Goal: Ask a question

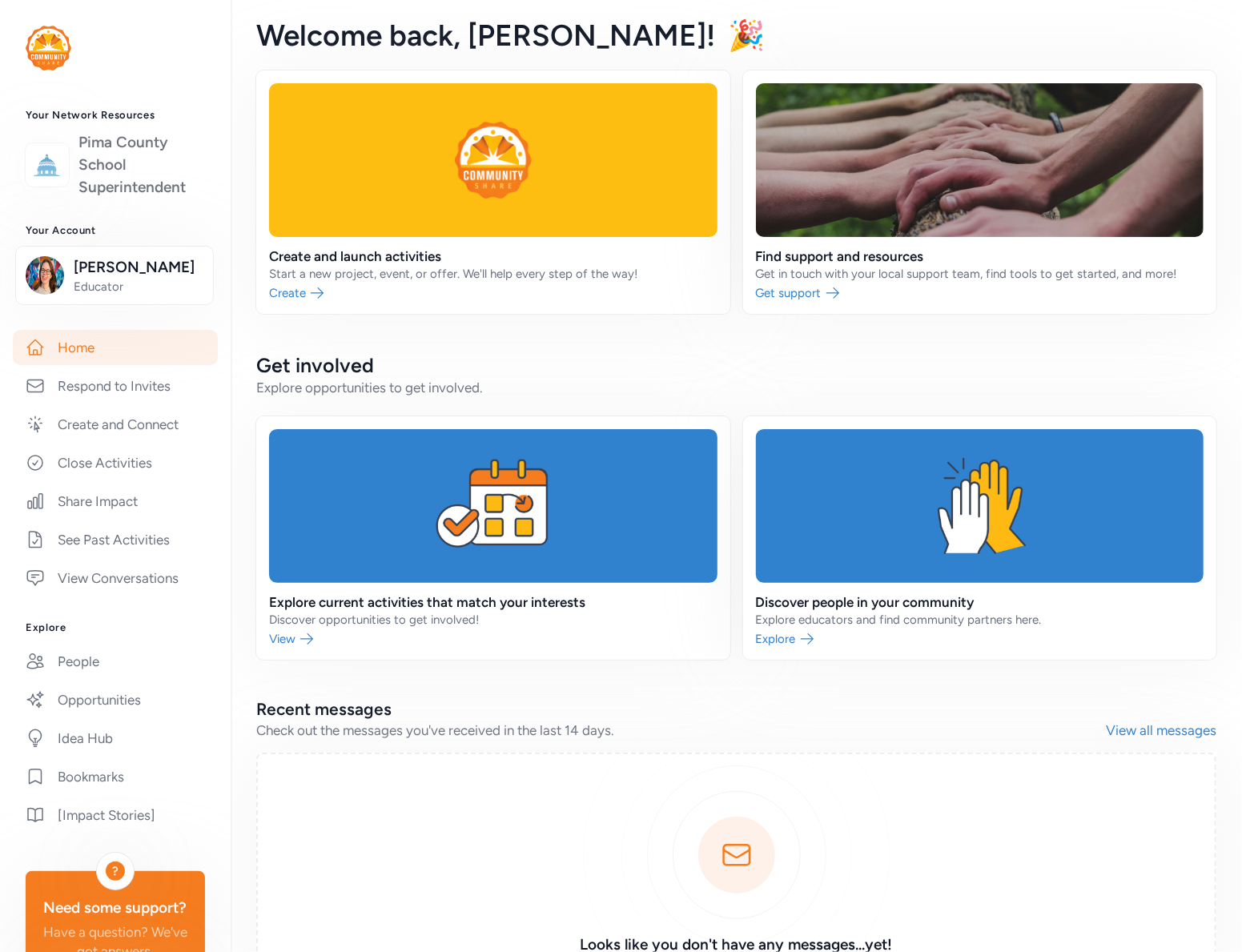
click at [81, 172] on link "Pima County School Superintendent" at bounding box center [142, 164] width 127 height 67
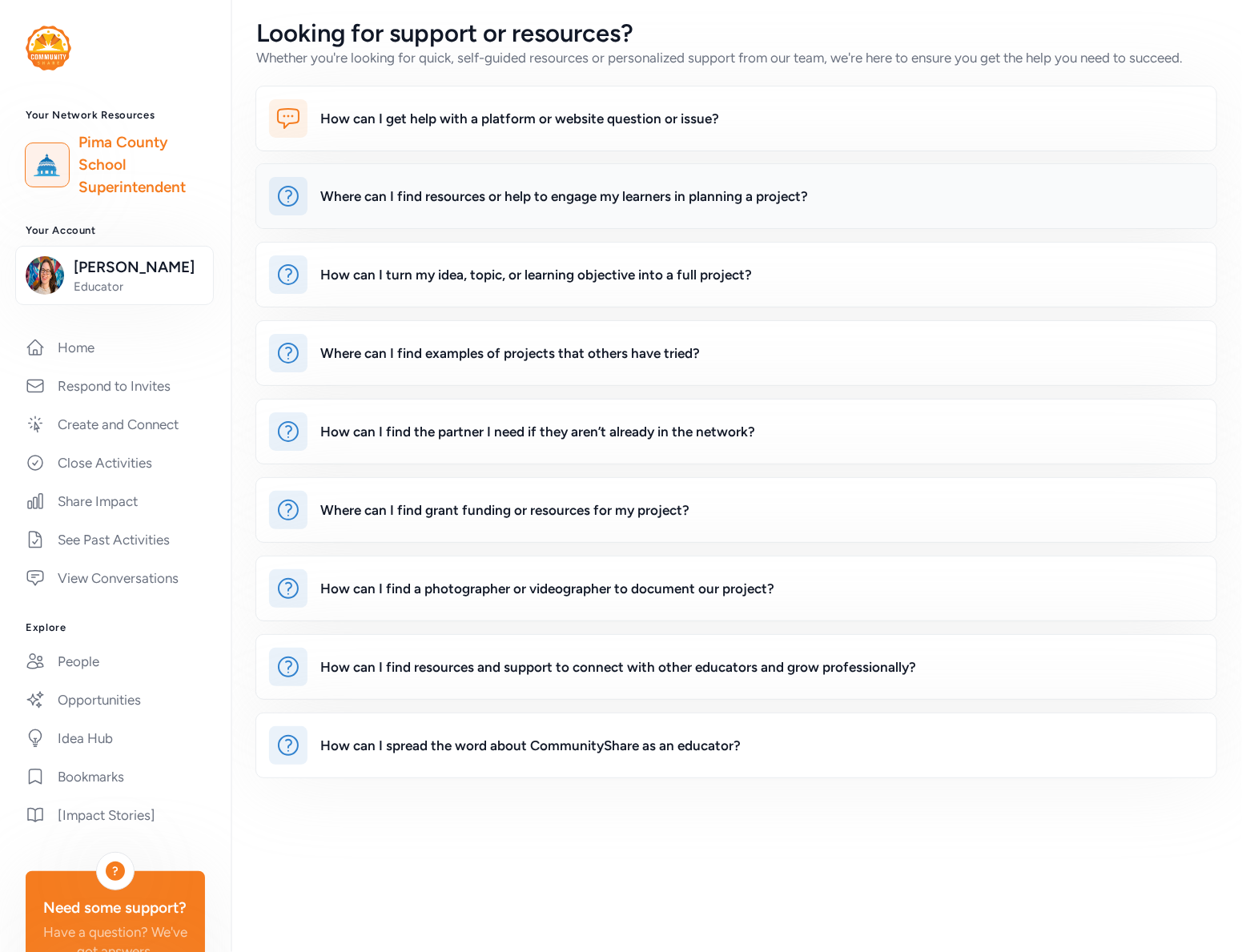
click at [426, 210] on div "Where can I find resources or help to engage my learners in planning a project?" at bounding box center [761, 196] width 883 height 38
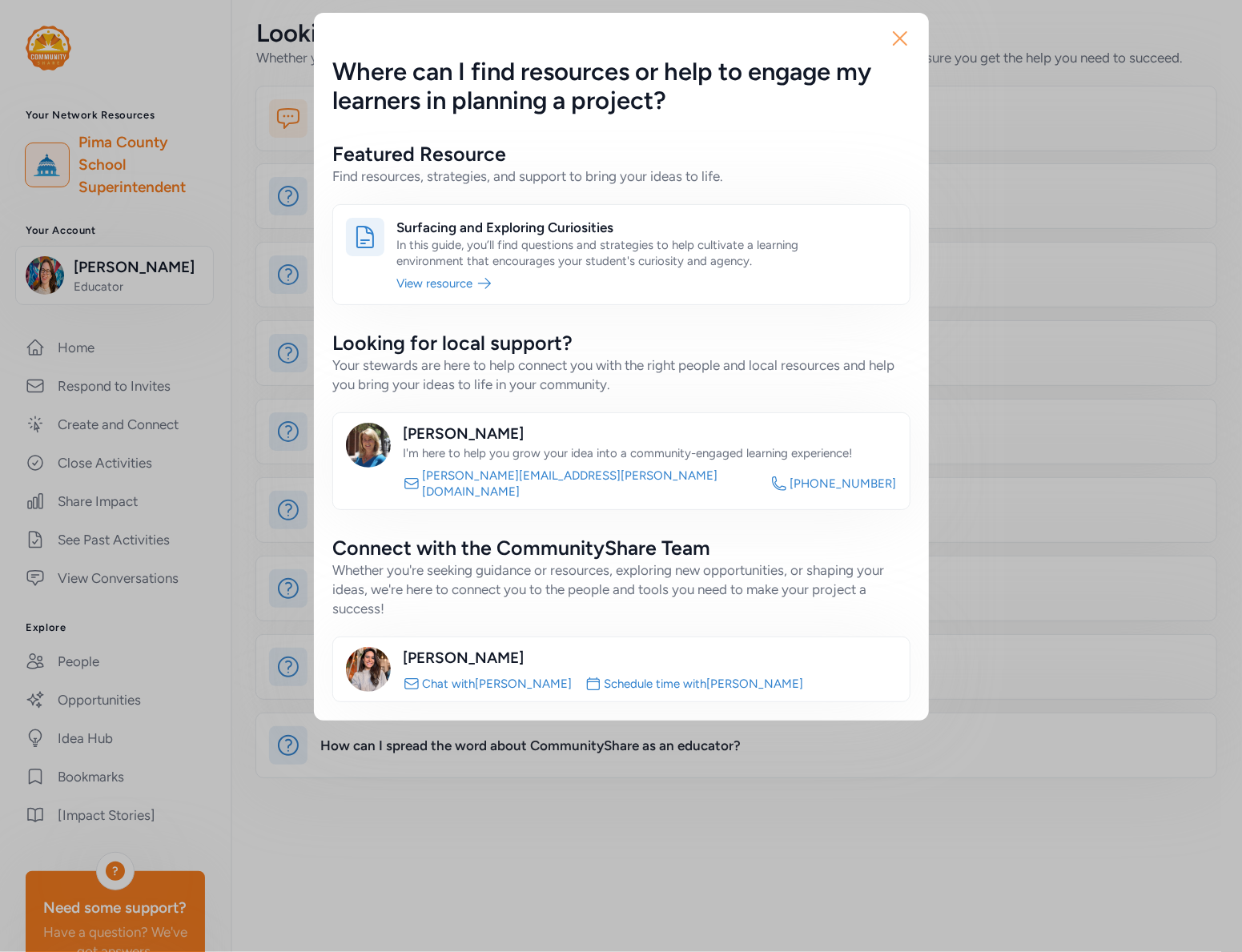
click at [896, 37] on icon "button" at bounding box center [900, 38] width 26 height 26
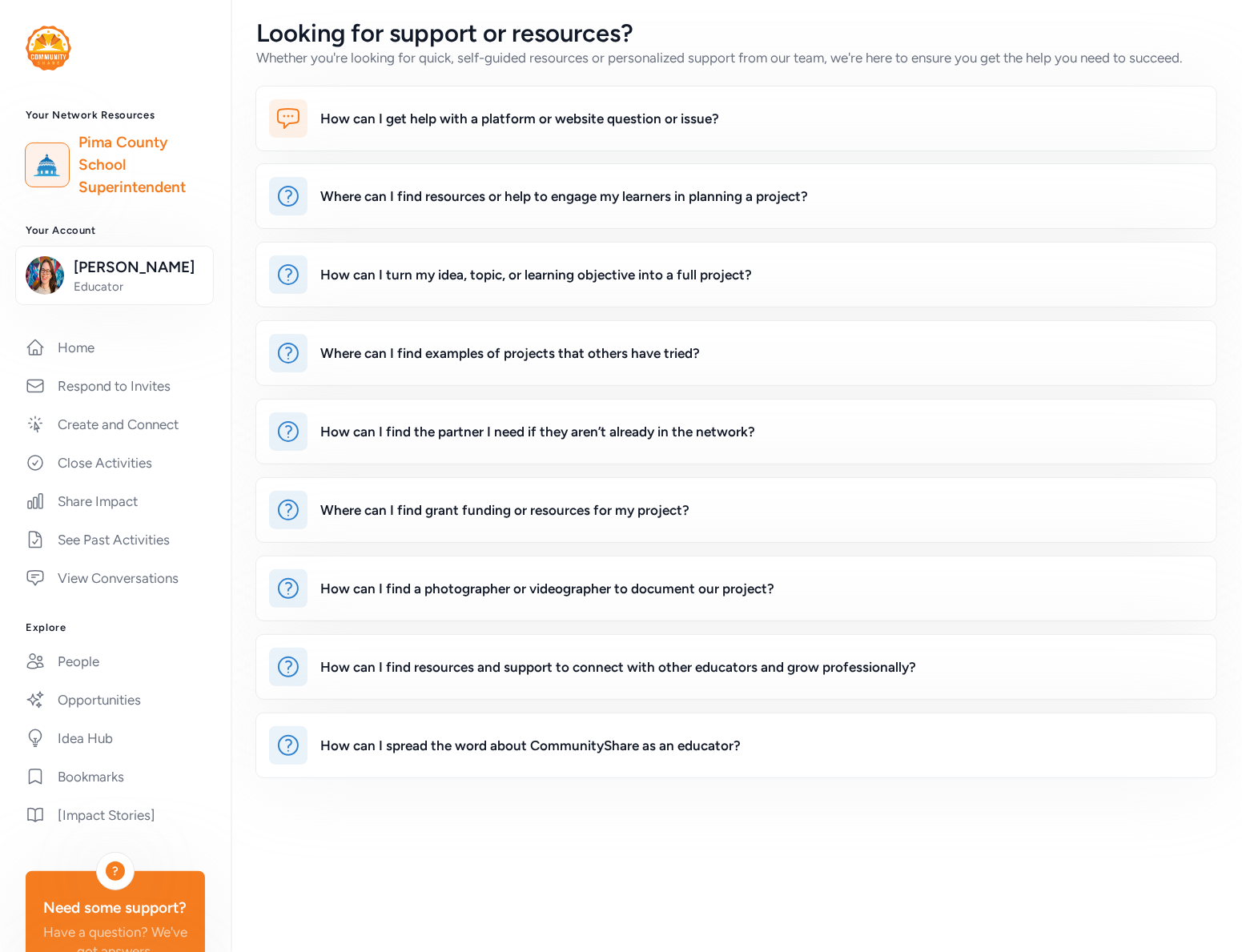
click at [399, 230] on div "How can I get help with a platform or website question or issue? Where can I fi…" at bounding box center [736, 432] width 1011 height 693
click at [493, 214] on div "Where can I find resources or help to engage my learners in planning a project?" at bounding box center [761, 196] width 883 height 38
